Goal: Transaction & Acquisition: Download file/media

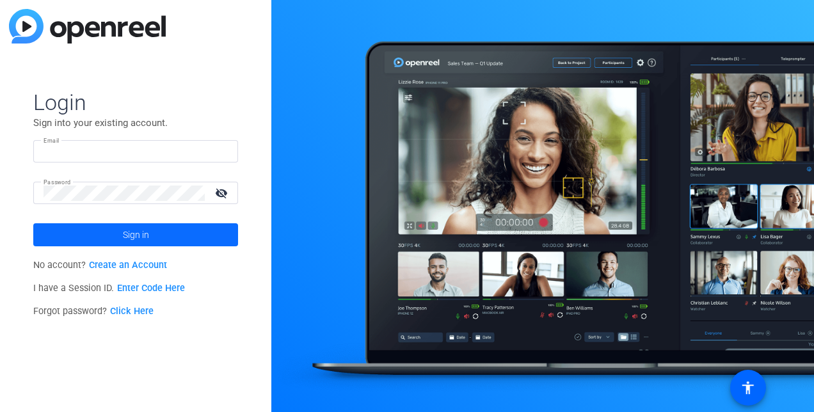
type input "[PERSON_NAME][EMAIL_ADDRESS][DOMAIN_NAME]"
click at [191, 239] on span at bounding box center [135, 234] width 205 height 31
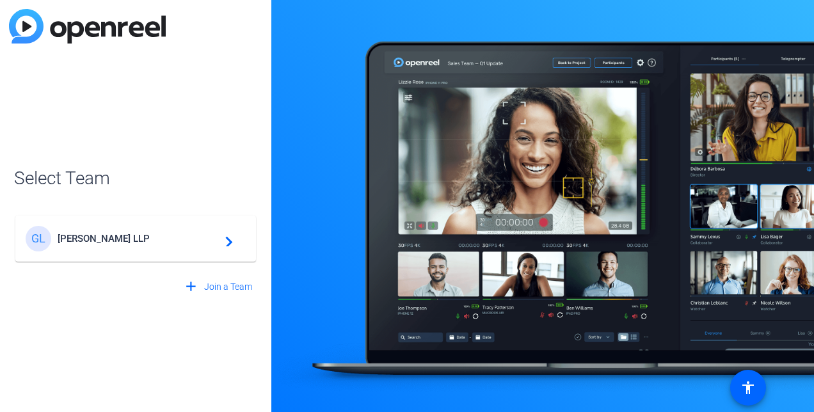
click at [229, 239] on mat-icon "navigate_next" at bounding box center [225, 238] width 15 height 15
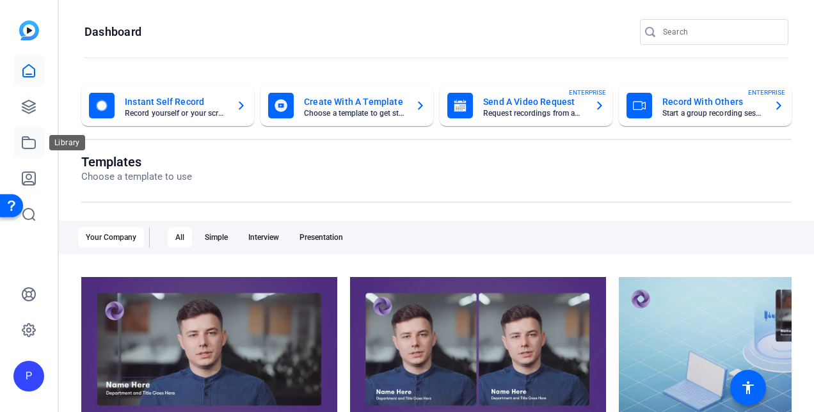
click at [29, 140] on icon at bounding box center [28, 142] width 15 height 15
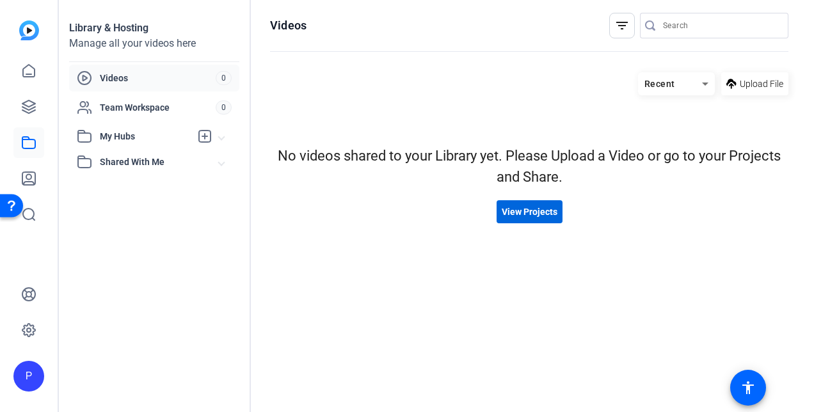
click at [557, 205] on span at bounding box center [529, 211] width 66 height 31
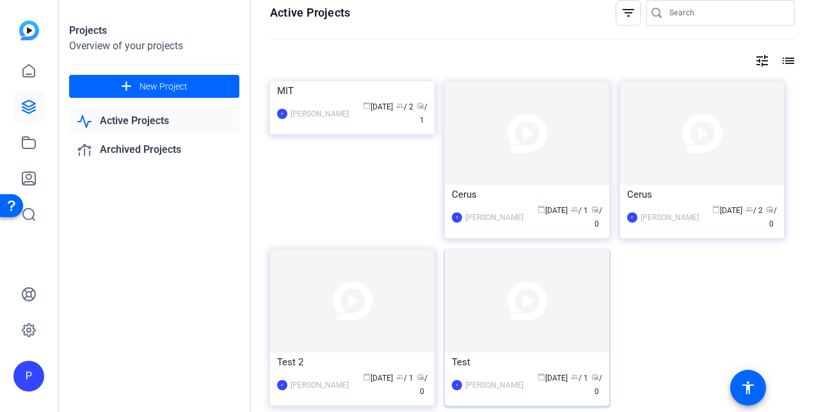
scroll to position [51, 0]
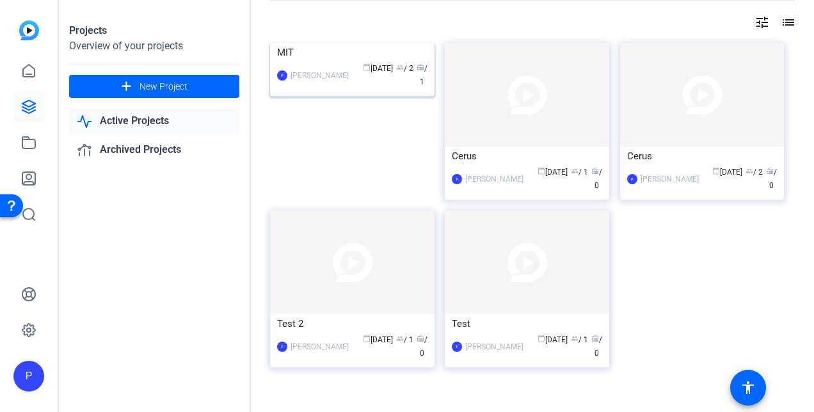
click at [325, 62] on div "MIT" at bounding box center [352, 52] width 150 height 19
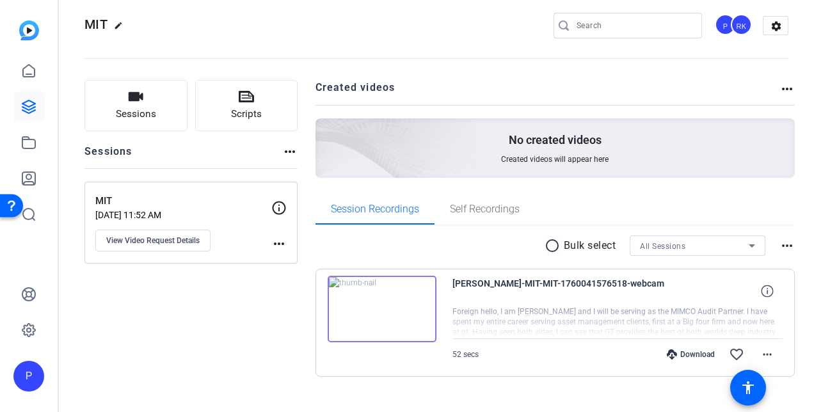
scroll to position [33, 0]
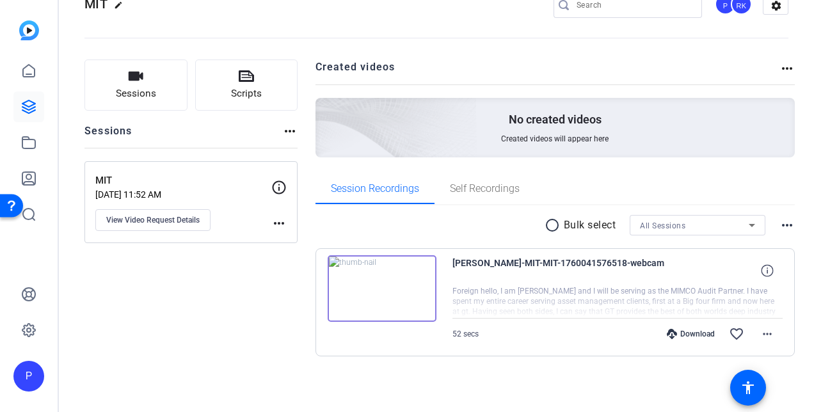
click at [674, 332] on div "Download" at bounding box center [690, 334] width 61 height 10
click at [486, 28] on openreel-divider-bar at bounding box center [436, 34] width 704 height 39
click at [763, 333] on mat-icon "more_horiz" at bounding box center [766, 333] width 15 height 15
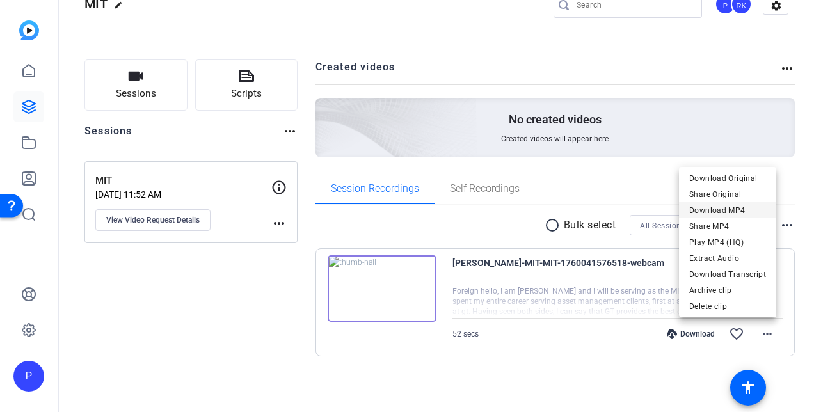
click at [724, 209] on span "Download MP4" at bounding box center [727, 210] width 77 height 15
